Goal: Find contact information: Find contact information

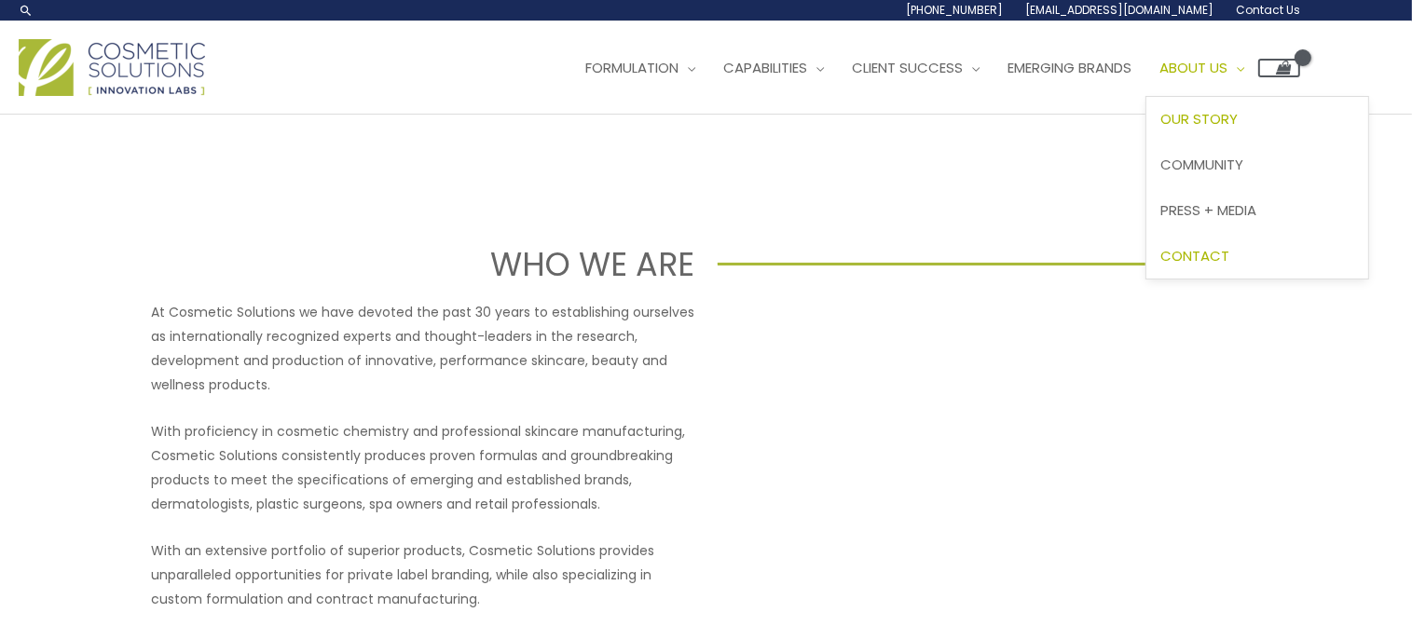
click at [1229, 257] on span "Contact" at bounding box center [1194, 256] width 69 height 20
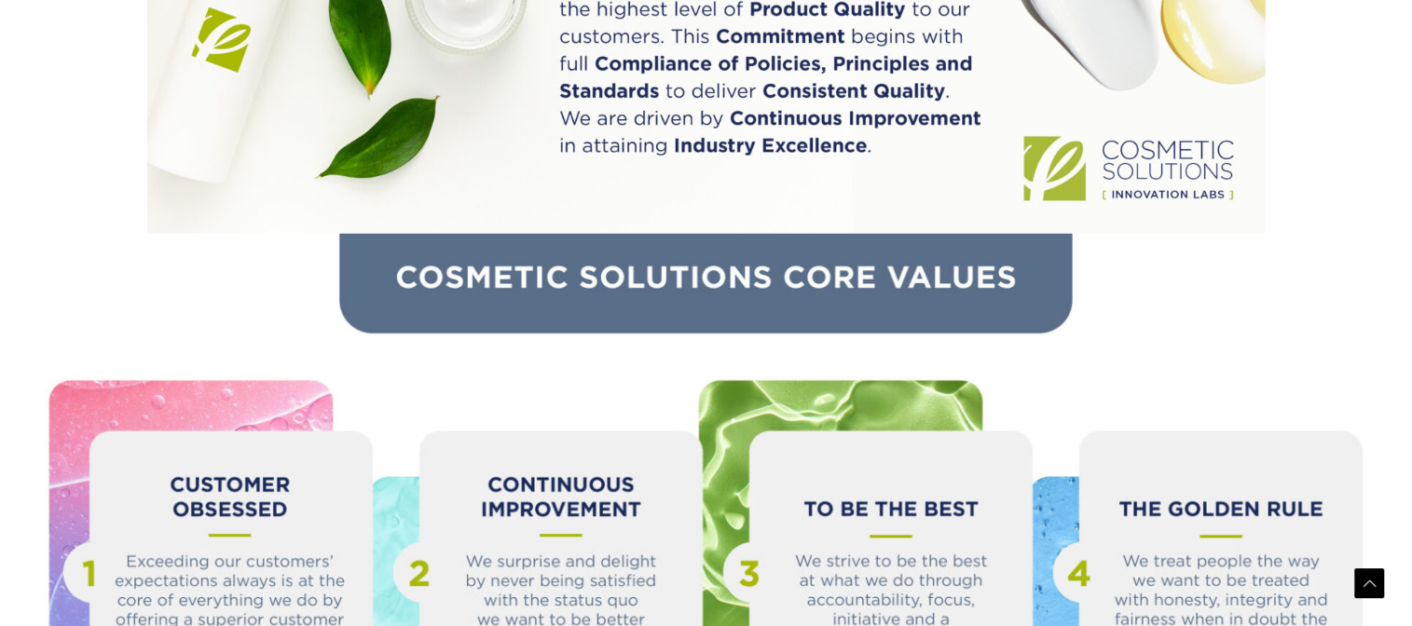
scroll to position [2147, 0]
